Goal: Book appointment/travel/reservation

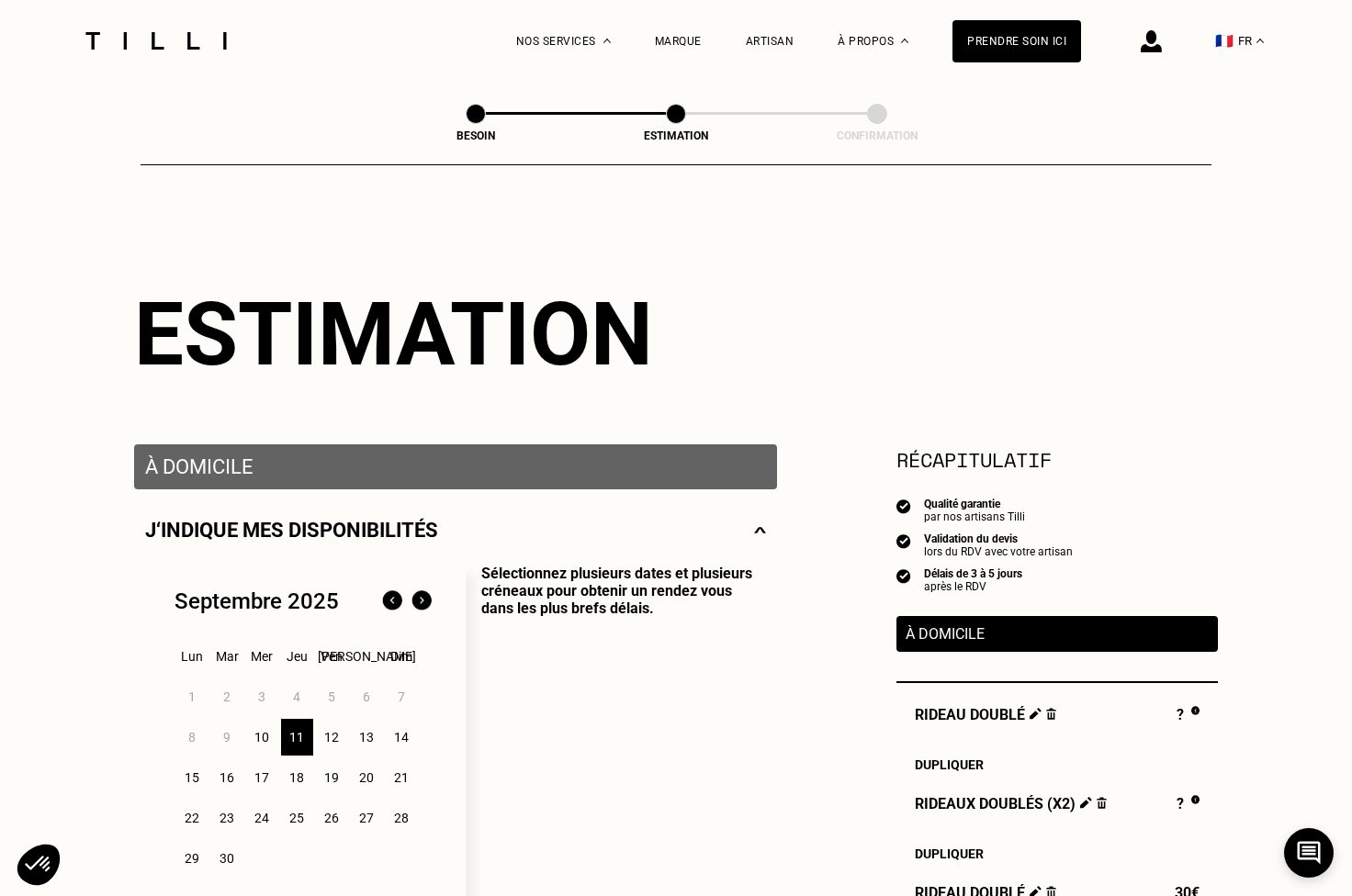
select select "FR"
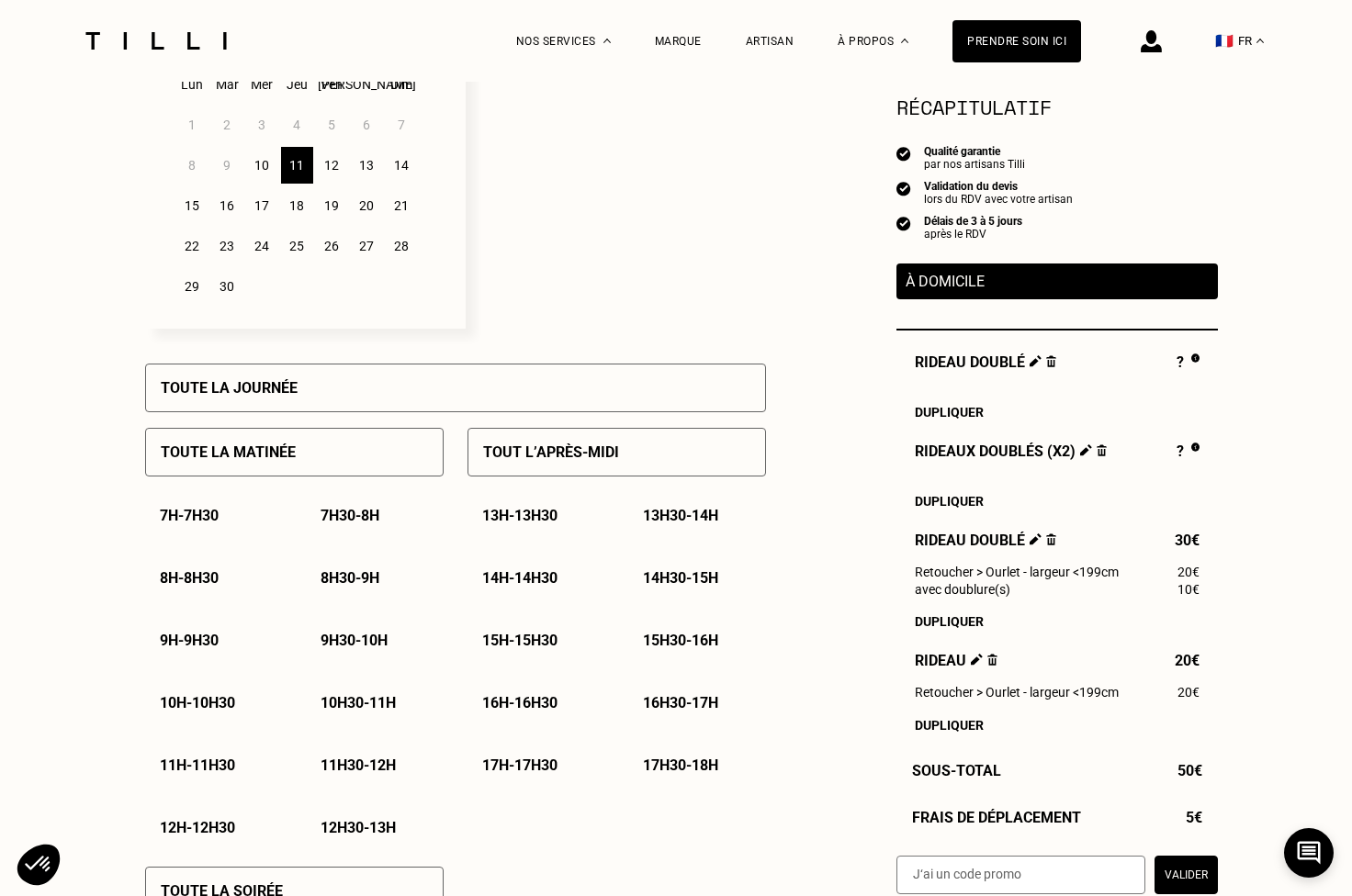
scroll to position [346, 0]
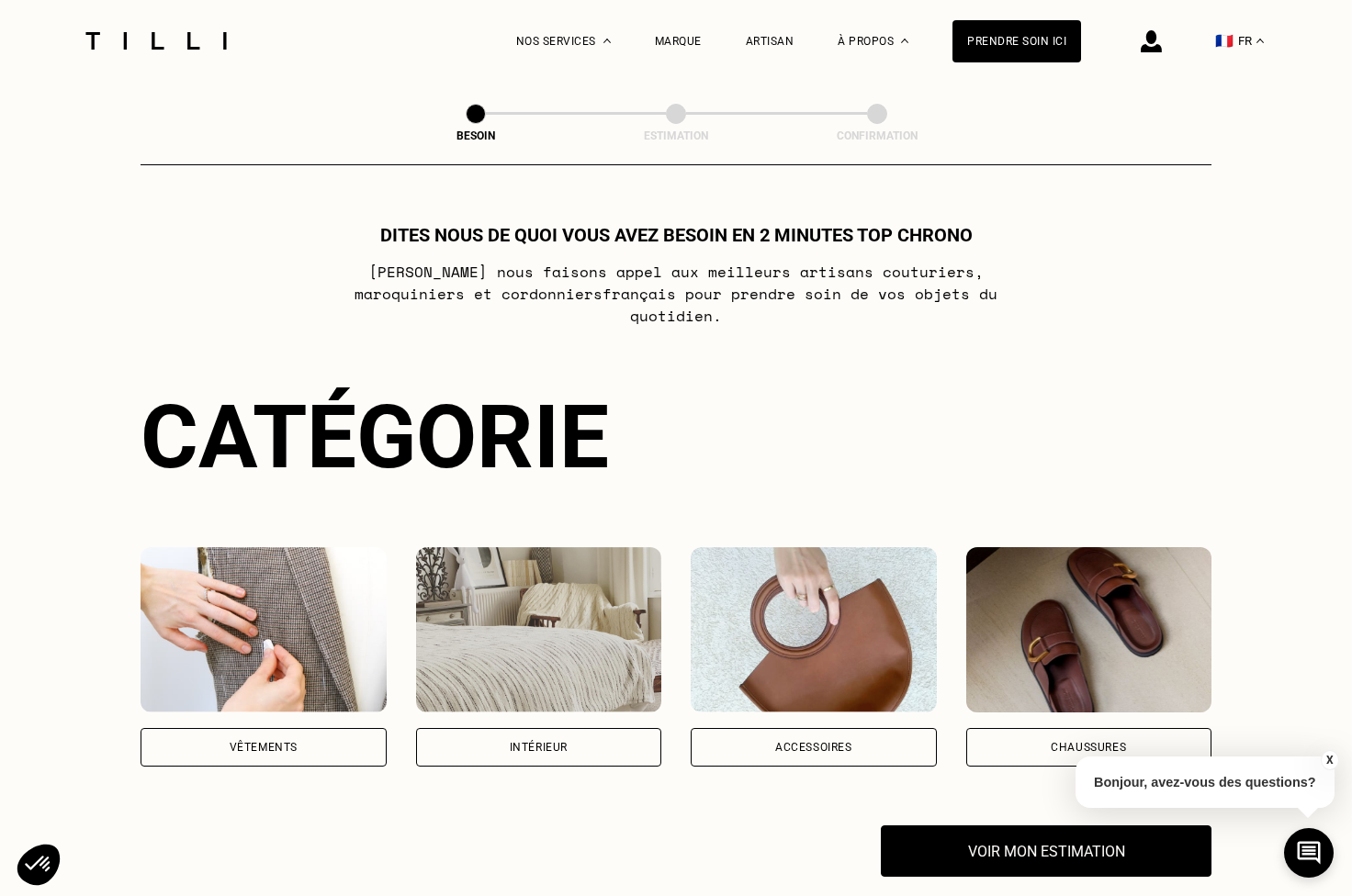
scroll to position [29, 0]
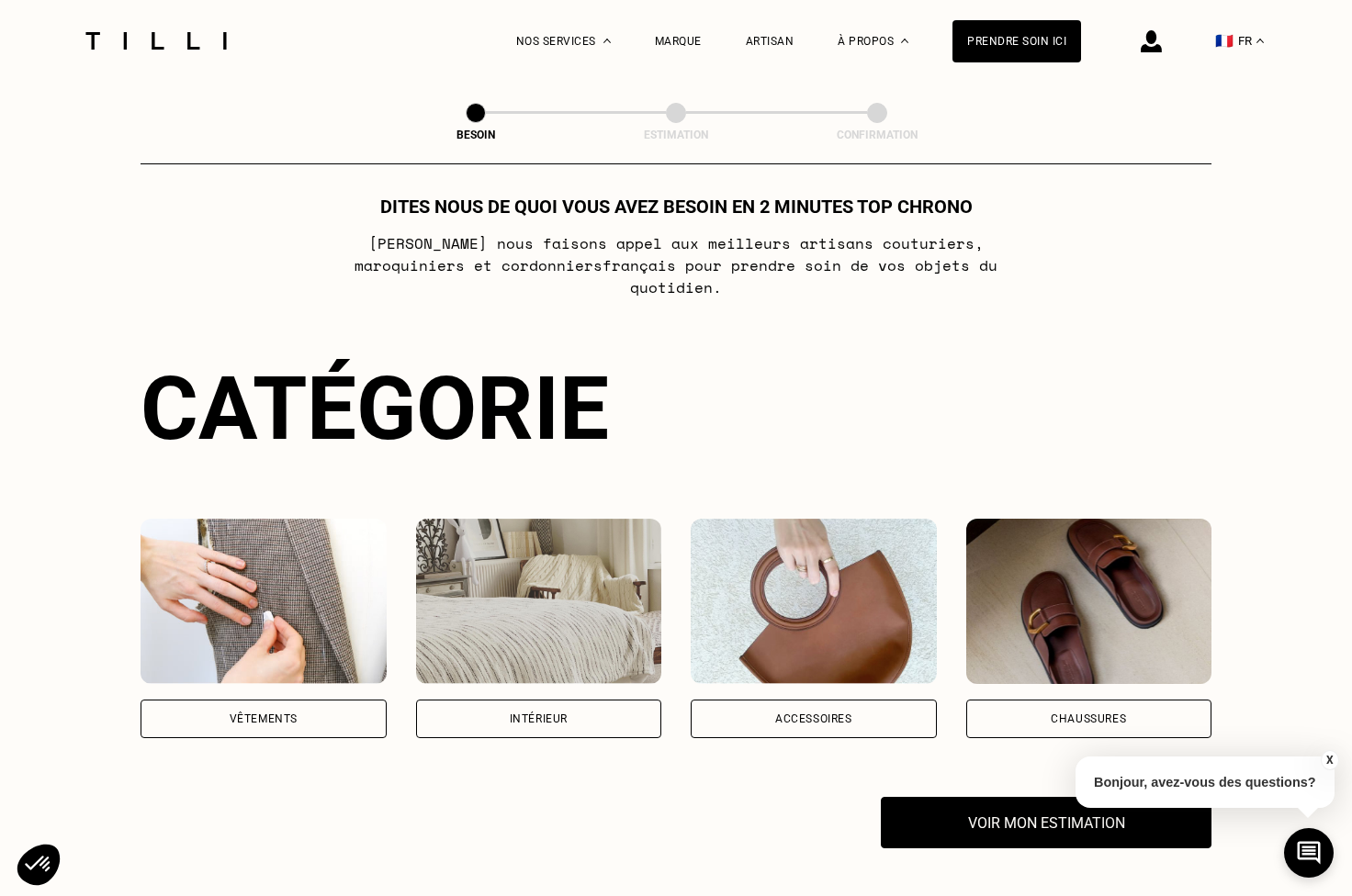
click at [475, 115] on span at bounding box center [476, 113] width 20 height 20
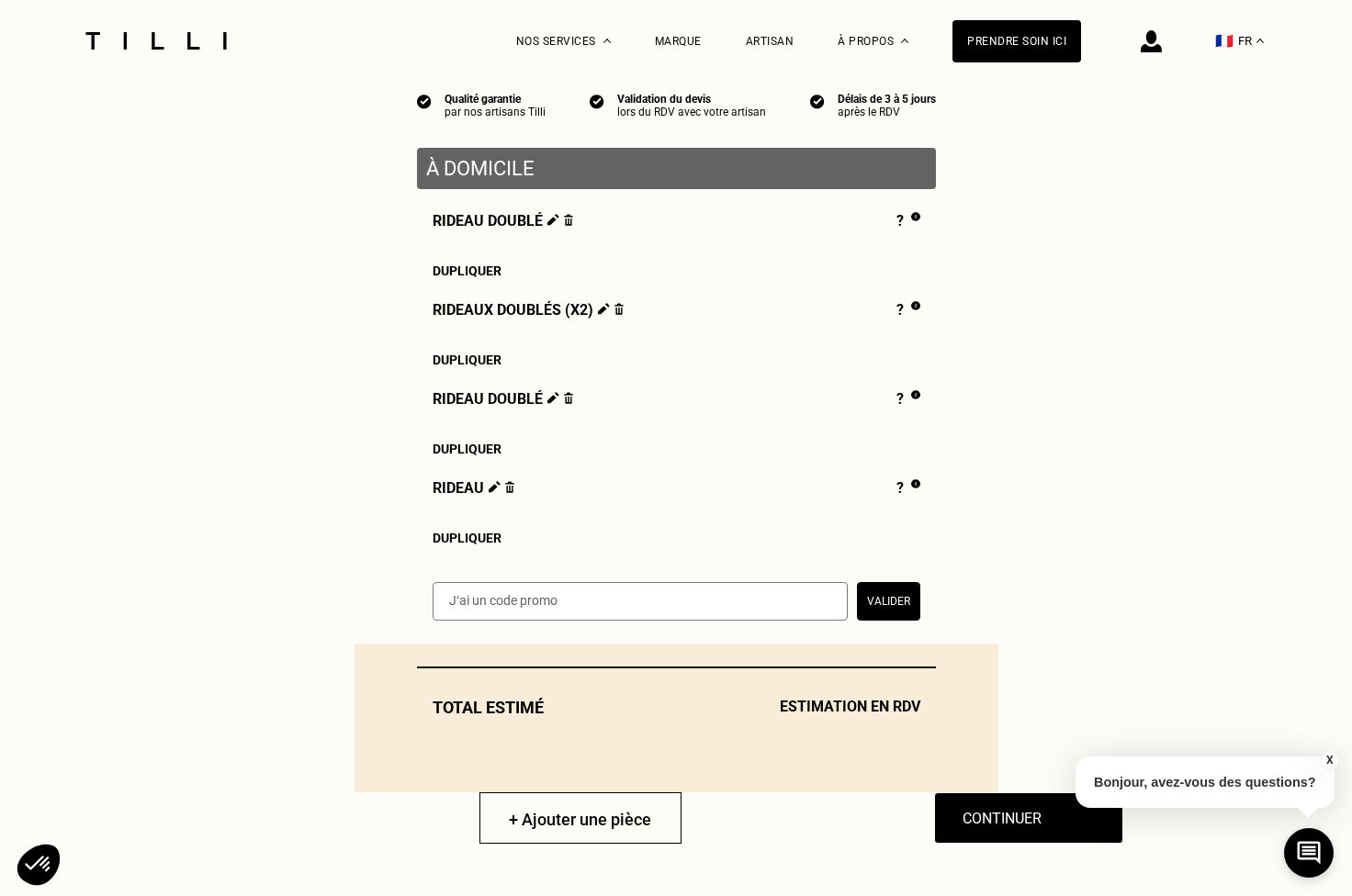
scroll to position [517, 0]
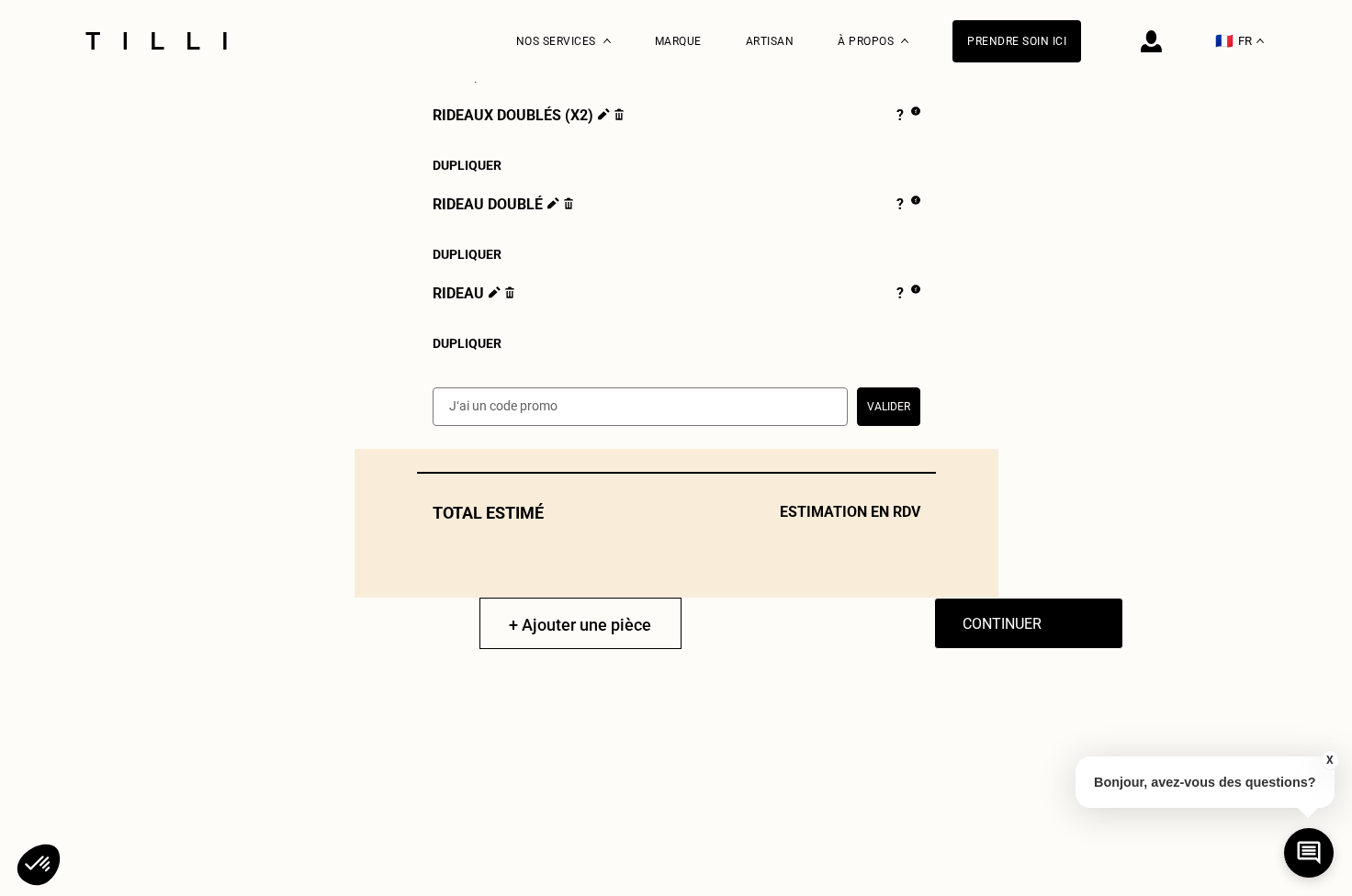
click at [914, 288] on img at bounding box center [915, 289] width 8 height 9
click at [898, 294] on div "?" at bounding box center [908, 295] width 23 height 20
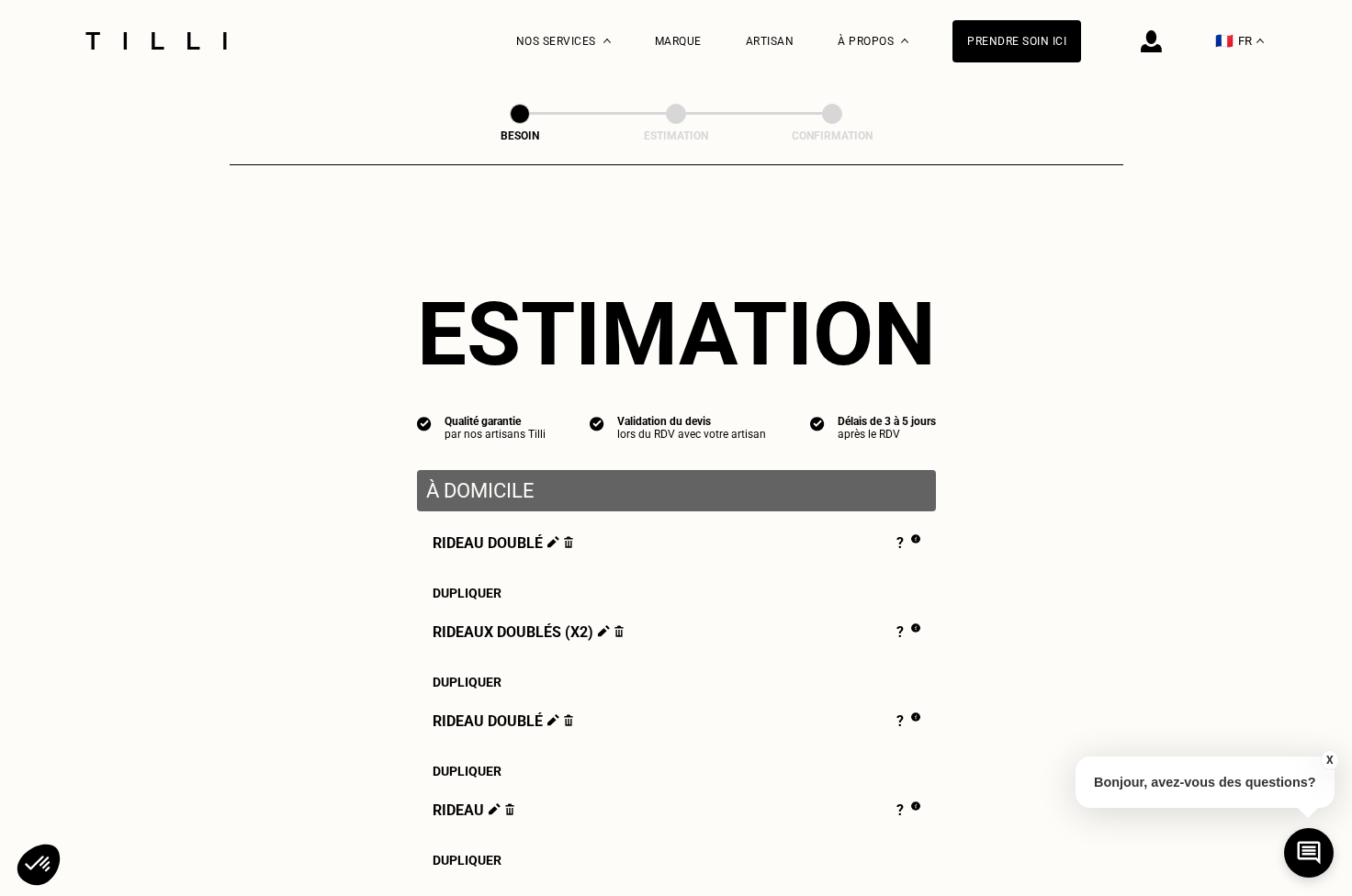
click at [195, 38] on img at bounding box center [156, 41] width 154 height 18
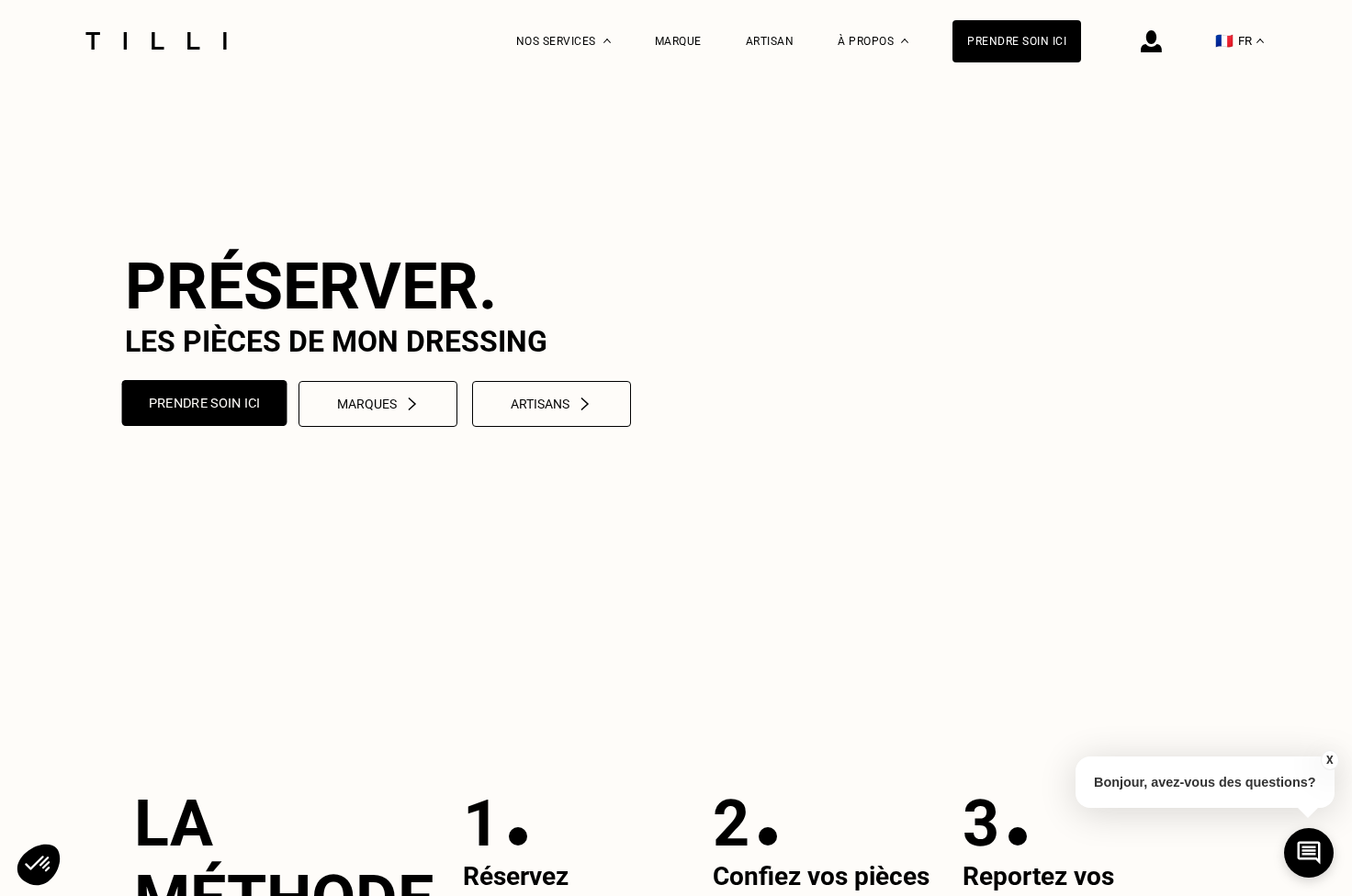
click at [192, 426] on button "Prendre soin ici" at bounding box center [205, 402] width 166 height 46
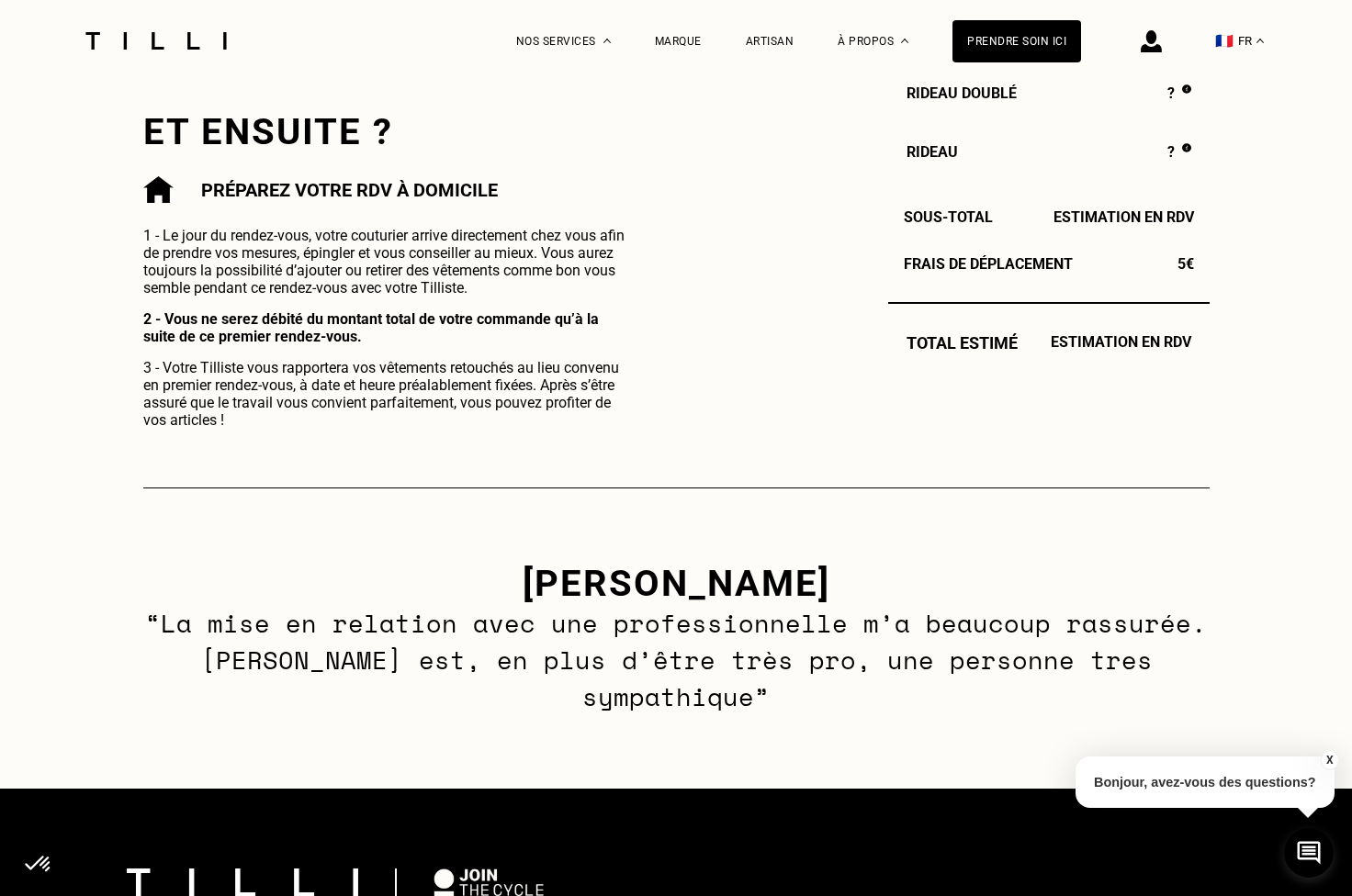
scroll to position [655, 0]
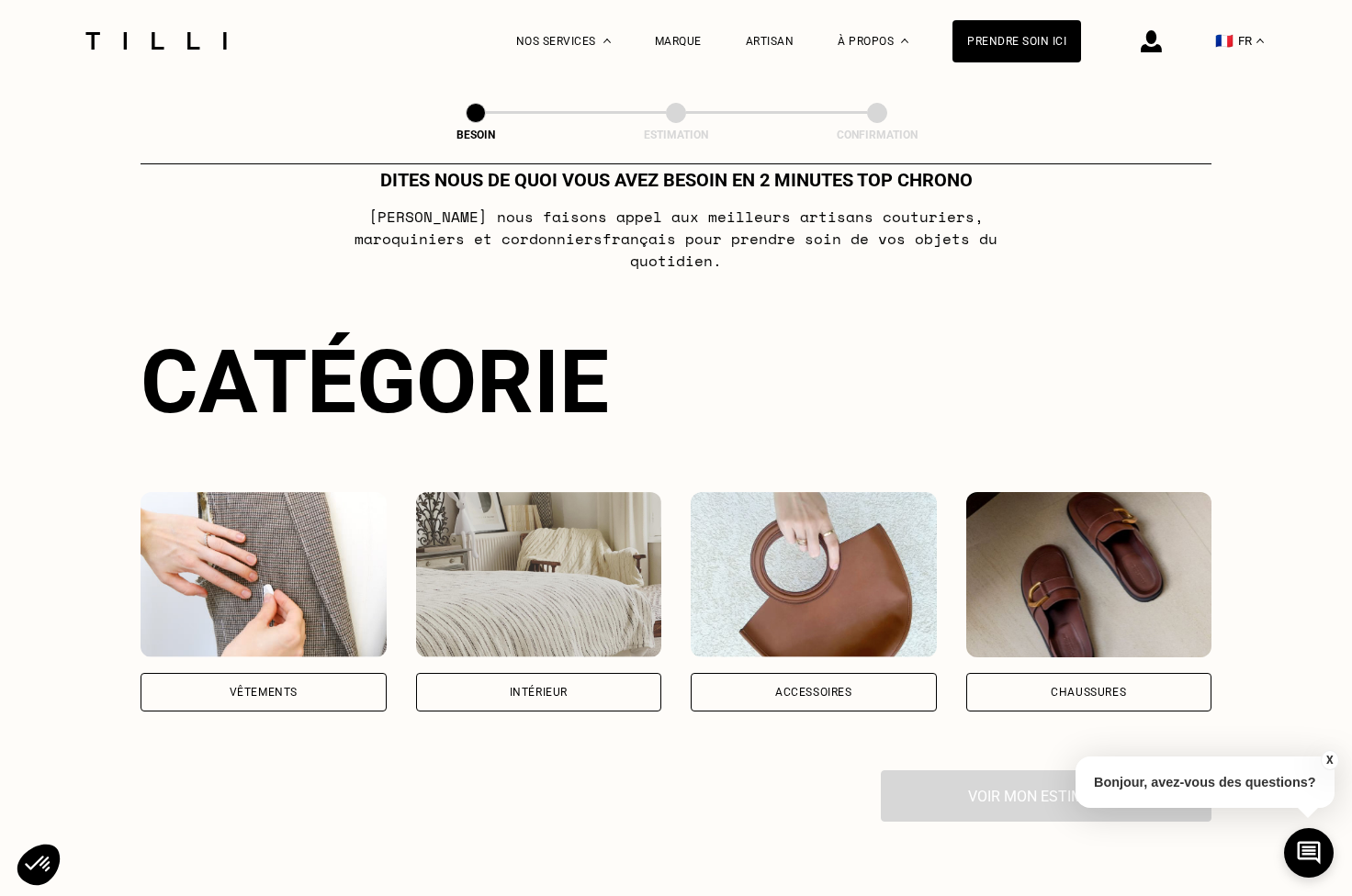
scroll to position [259, 0]
